Goal: Task Accomplishment & Management: Use online tool/utility

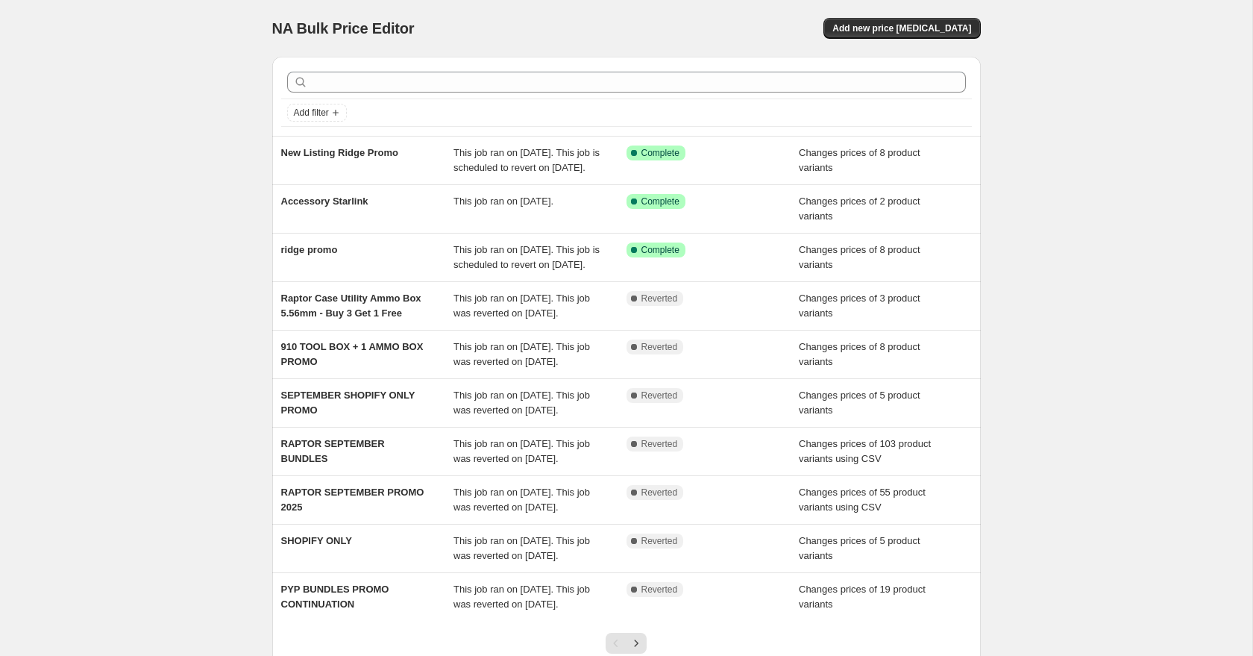
click at [206, 249] on div "NA Bulk Price Editor. This page is ready NA Bulk Price Editor Add new price [ME…" at bounding box center [626, 384] width 1253 height 768
